Goal: Task Accomplishment & Management: Manage account settings

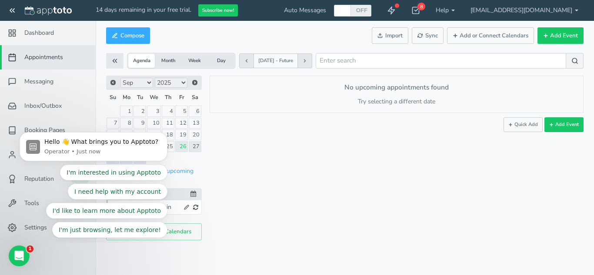
click at [144, 60] on button "Agenda" at bounding box center [141, 61] width 27 height 14
click at [187, 150] on link "26" at bounding box center [181, 146] width 13 height 11
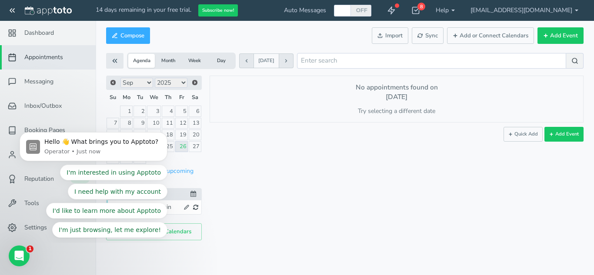
click at [180, 148] on html "Hello 👋 What brings you to Apptoto? Operator • Just now I'm interested in using…" at bounding box center [94, 183] width 174 height 119
click at [28, 230] on div "I'm interested in using Apptoto I need help with my account I'd like to learn m…" at bounding box center [94, 201] width 148 height 73
click at [35, 227] on div "I'm interested in using Apptoto I need help with my account I'd like to learn m…" at bounding box center [94, 201] width 148 height 73
click at [307, 181] on div "× New event Friday, September 26th · 8:36am - 8:36am Public reschedule link Type" at bounding box center [393, 158] width 382 height 165
click at [493, 38] on button "Add or Connect Calendars" at bounding box center [490, 35] width 87 height 17
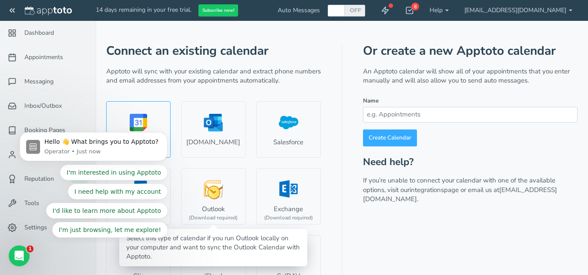
click at [137, 110] on link "Google" at bounding box center [138, 129] width 64 height 57
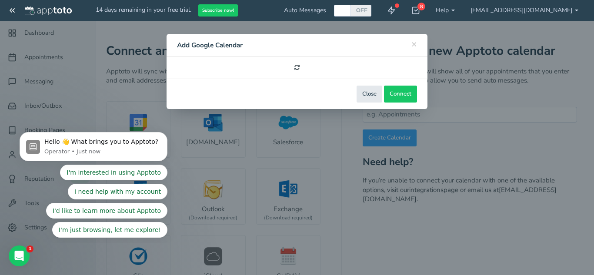
select select "number:58041"
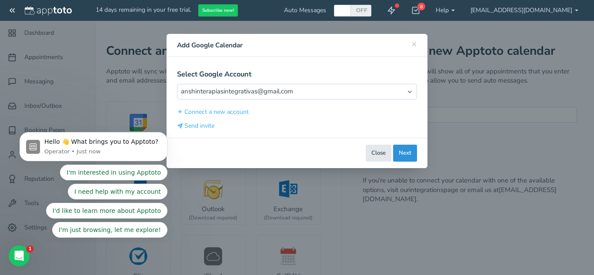
click at [407, 155] on button "Next" at bounding box center [405, 153] width 24 height 17
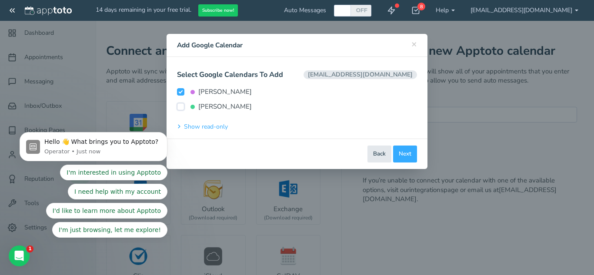
click at [180, 106] on input "[PERSON_NAME]" at bounding box center [180, 106] width 7 height 7
checkbox input "true"
click at [398, 159] on button "Connect Calendars" at bounding box center [386, 154] width 61 height 17
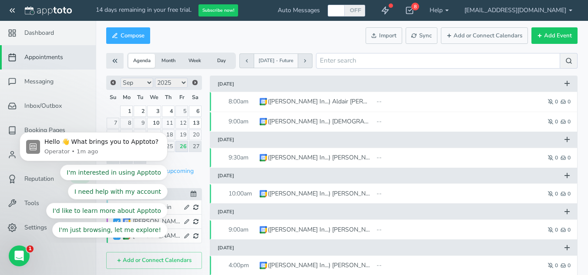
click at [349, 9] on label "OFF" at bounding box center [355, 10] width 12 height 7
checkbox input "true"
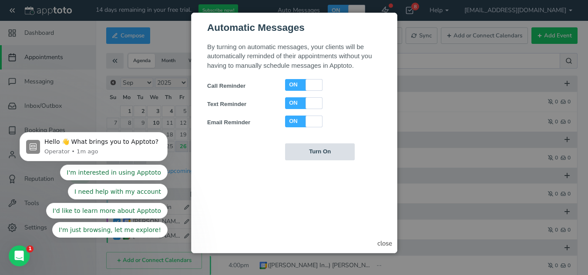
click at [323, 154] on input "Turn On" at bounding box center [319, 151] width 70 height 17
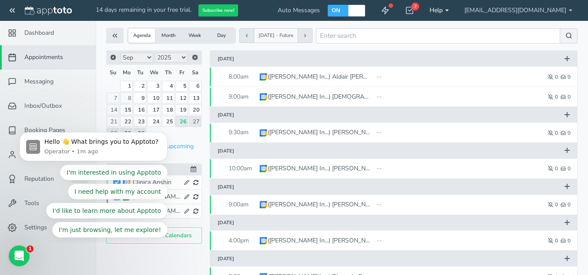
click at [440, 10] on link "Help" at bounding box center [438, 10] width 35 height 21
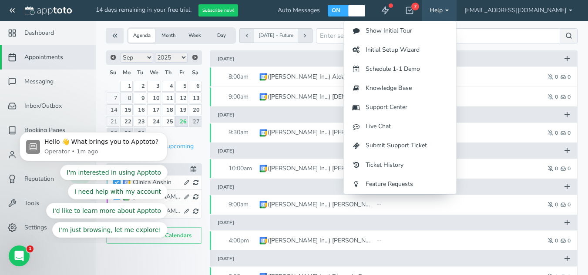
click at [440, 10] on link "Help" at bounding box center [438, 10] width 35 height 21
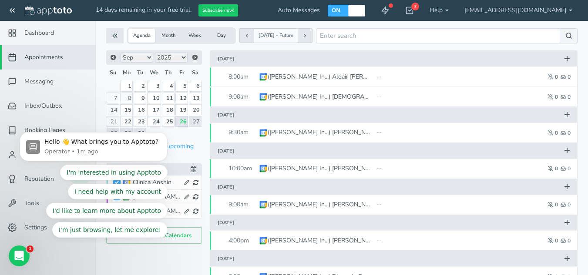
click at [165, 134] on icon "Dismiss notification" at bounding box center [165, 135] width 5 height 5
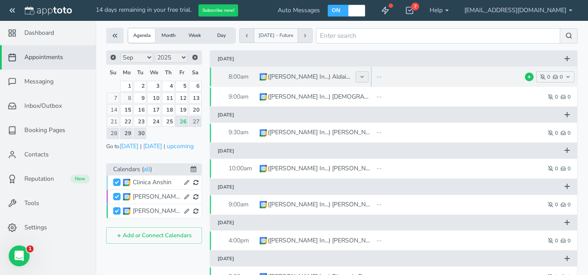
click at [360, 79] on icon at bounding box center [361, 76] width 5 height 5
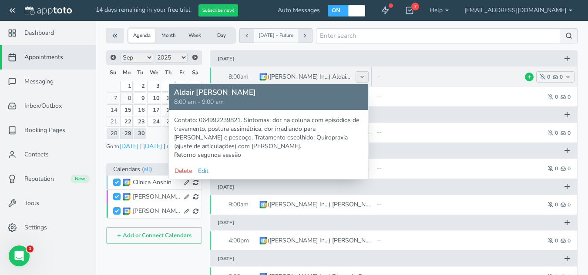
click at [360, 79] on icon at bounding box center [361, 76] width 5 height 5
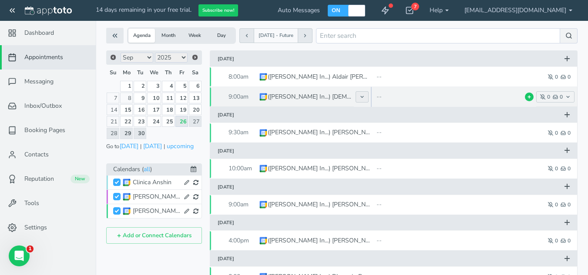
click at [360, 99] on button at bounding box center [361, 96] width 13 height 11
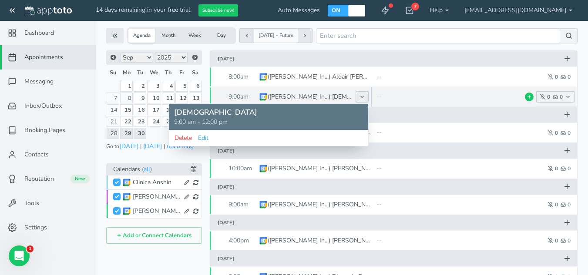
click at [359, 98] on icon at bounding box center [361, 96] width 5 height 5
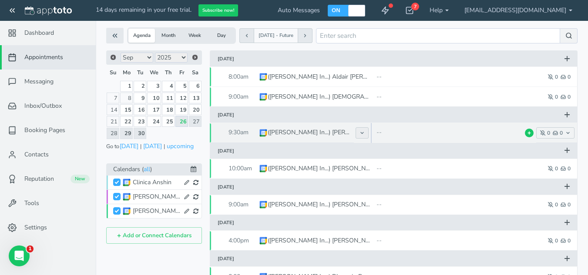
click at [361, 133] on use at bounding box center [362, 132] width 3 height 1
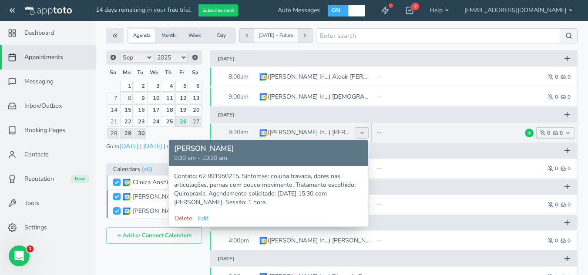
click at [361, 132] on use at bounding box center [362, 132] width 3 height 1
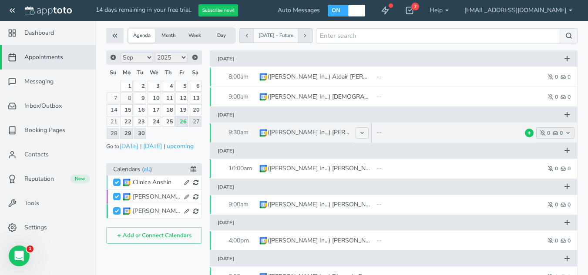
click at [566, 131] on icon "button" at bounding box center [567, 132] width 5 height 5
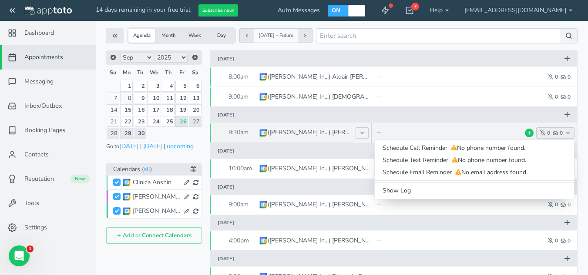
click at [566, 131] on icon "button" at bounding box center [567, 132] width 5 height 5
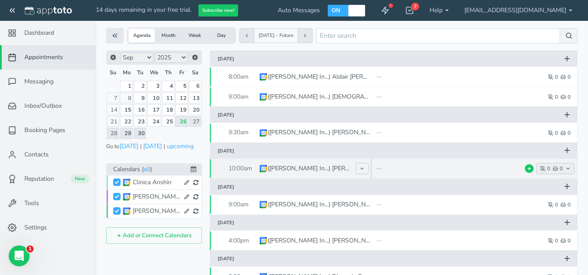
click at [569, 169] on icon "button" at bounding box center [567, 168] width 5 height 5
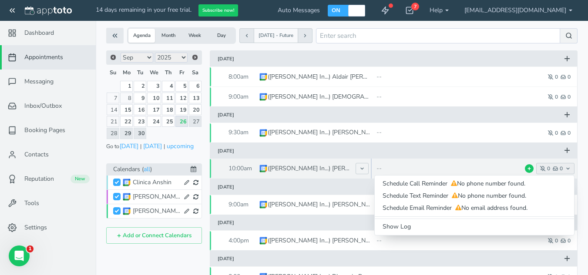
click at [569, 169] on icon "button" at bounding box center [567, 168] width 5 height 5
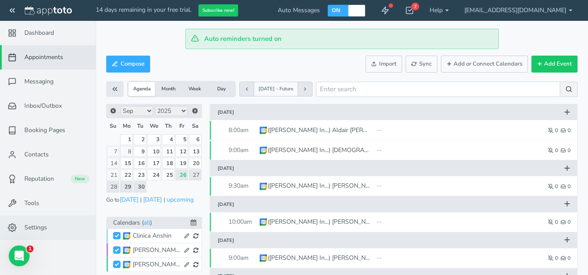
click at [34, 228] on span "Settings" at bounding box center [35, 228] width 23 height 9
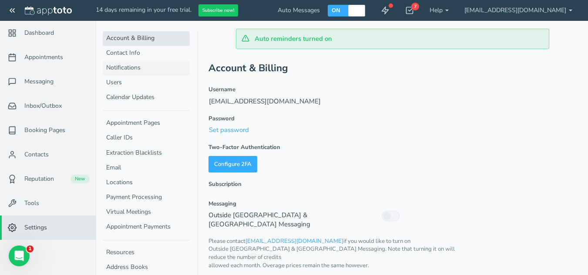
click at [131, 66] on link "Notifications" at bounding box center [146, 68] width 87 height 15
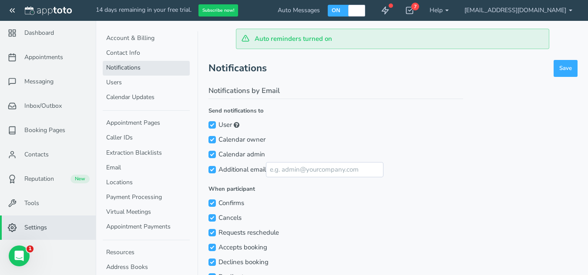
click at [37, 226] on span "Settings" at bounding box center [35, 228] width 23 height 9
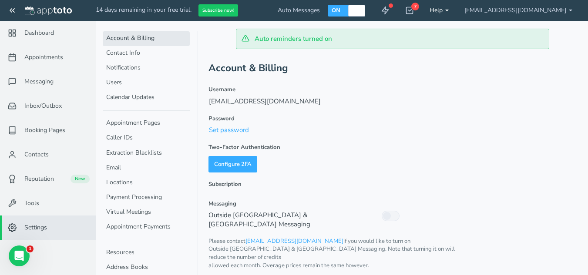
click at [441, 9] on link "Help" at bounding box center [438, 10] width 35 height 21
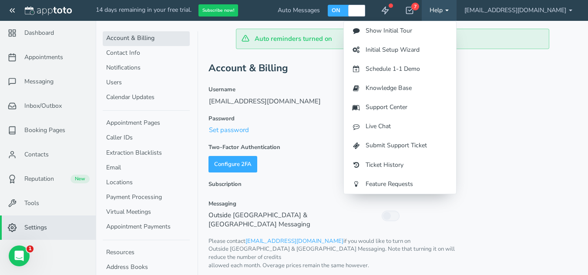
click at [441, 9] on link "Help" at bounding box center [438, 10] width 35 height 21
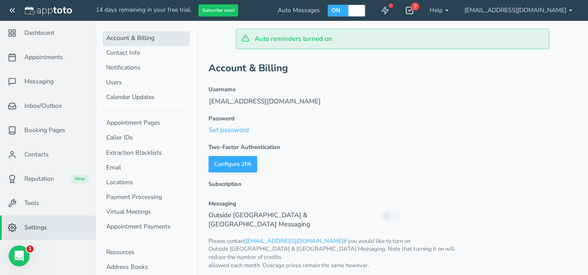
click at [411, 9] on div "7" at bounding box center [415, 7] width 8 height 8
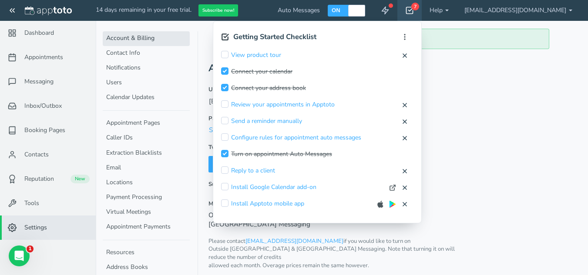
click at [411, 9] on div "7" at bounding box center [415, 7] width 8 height 8
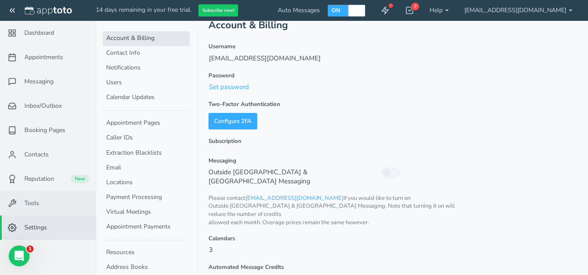
scroll to position [43, 0]
click at [20, 204] on feather-icon at bounding box center [13, 203] width 23 height 9
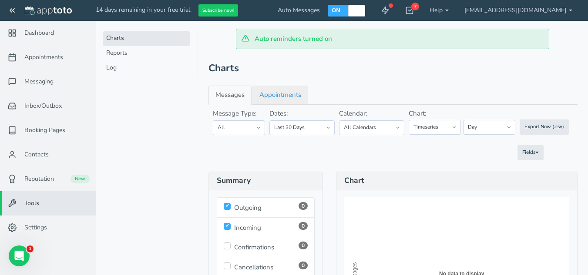
click at [276, 99] on link "Appointments" at bounding box center [280, 95] width 56 height 19
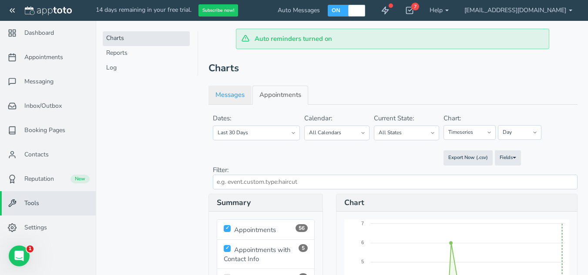
click at [224, 91] on link "Messages" at bounding box center [229, 95] width 43 height 19
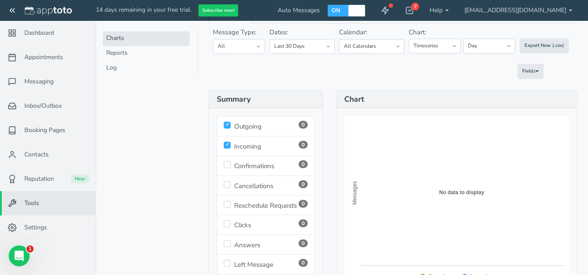
scroll to position [87, 0]
